Goal: Navigation & Orientation: Find specific page/section

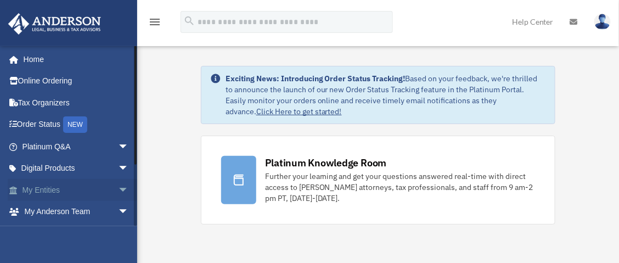
click at [118, 188] on span "arrow_drop_down" at bounding box center [129, 190] width 22 height 22
click at [60, 210] on link "Overview" at bounding box center [80, 212] width 130 height 22
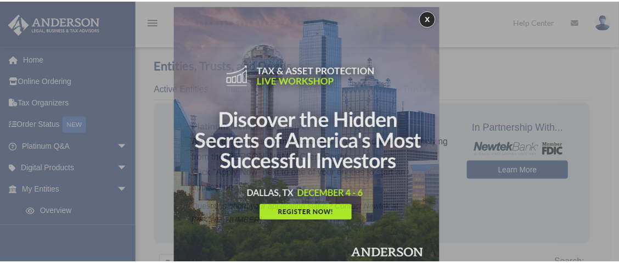
scroll to position [5, 0]
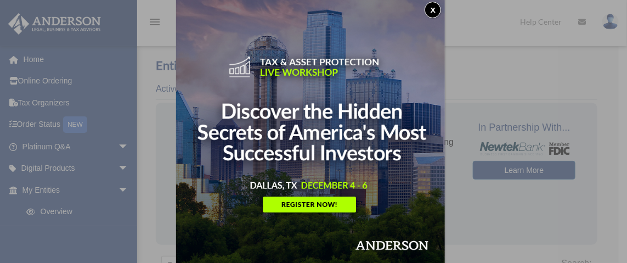
click at [326, 205] on img at bounding box center [310, 131] width 269 height 269
click at [436, 8] on button "x" at bounding box center [432, 10] width 16 height 16
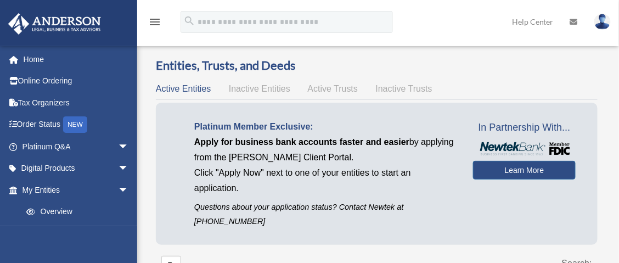
click at [265, 90] on span "Inactive Entities" at bounding box center [259, 88] width 61 height 9
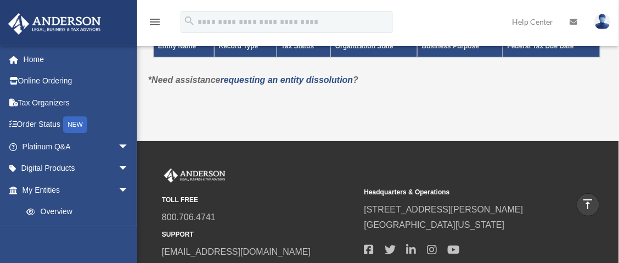
scroll to position [0, 0]
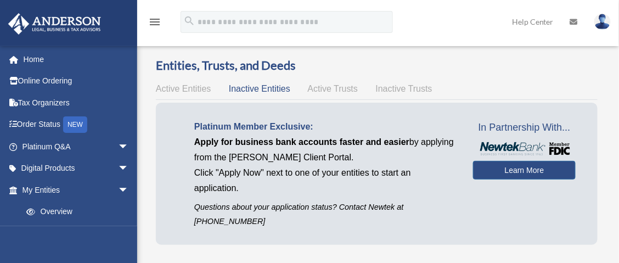
click at [247, 87] on span "Inactive Entities" at bounding box center [259, 88] width 61 height 9
click at [179, 88] on span "Active Entities" at bounding box center [183, 88] width 55 height 9
click at [339, 89] on span "Active Trusts" at bounding box center [333, 88] width 50 height 9
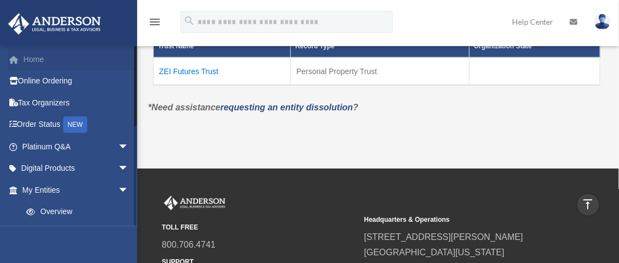
click at [35, 59] on link "Home" at bounding box center [77, 59] width 138 height 22
